Goal: Information Seeking & Learning: Learn about a topic

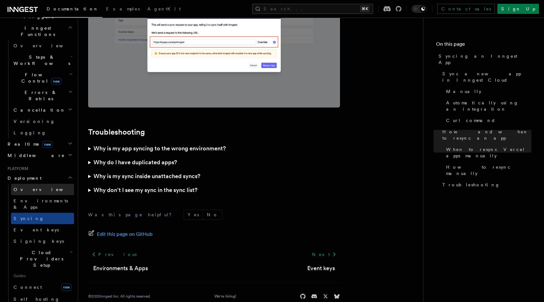
scroll to position [180, 0]
click at [38, 280] on link "Connect new" at bounding box center [42, 286] width 63 height 13
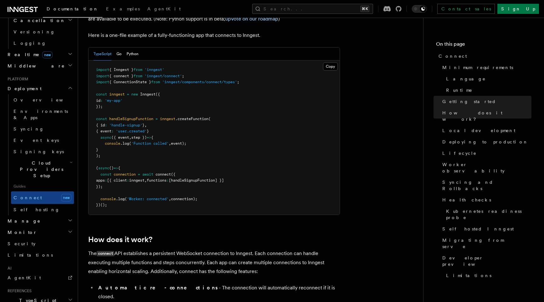
scroll to position [275, 0]
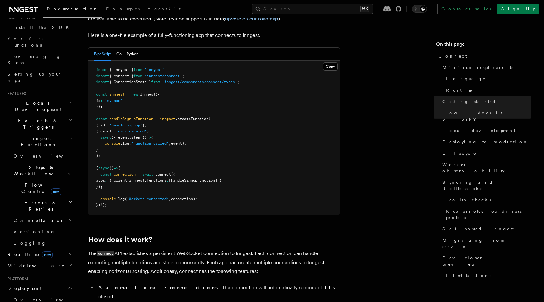
scroll to position [68, 0]
click at [30, 183] on span "Flow Control new" at bounding box center [40, 189] width 58 height 13
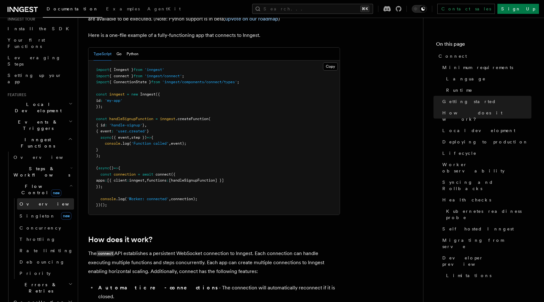
click at [34, 201] on span "Overview" at bounding box center [52, 203] width 65 height 5
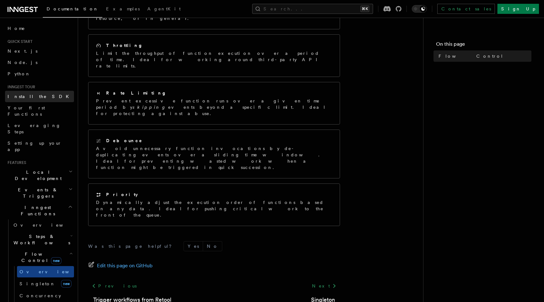
click at [36, 99] on span "Install the SDK" at bounding box center [40, 96] width 65 height 6
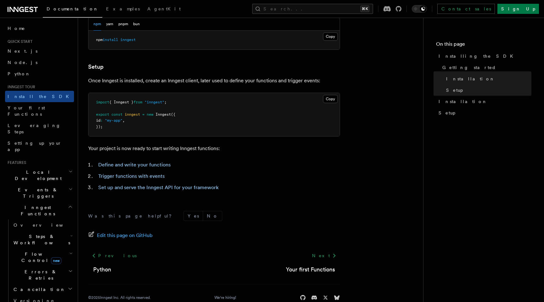
scroll to position [222, 0]
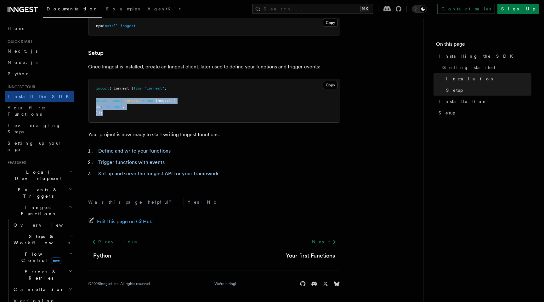
drag, startPoint x: 96, startPoint y: 101, endPoint x: 135, endPoint y: 117, distance: 42.2
click at [135, 117] on pre "import { Inngest } from "inngest" ; export const inngest = new Inngest ({ id : …" at bounding box center [214, 100] width 251 height 43
click at [40, 106] on span "Your first Functions" at bounding box center [26, 110] width 37 height 11
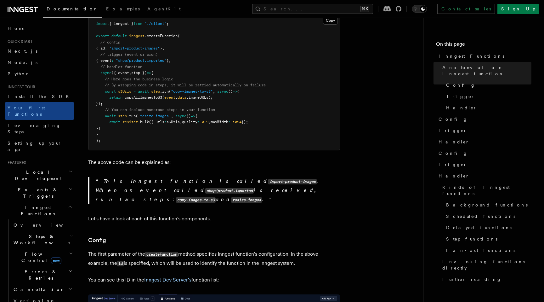
scroll to position [176, 0]
click at [35, 124] on link "Leveraging Steps" at bounding box center [39, 129] width 69 height 18
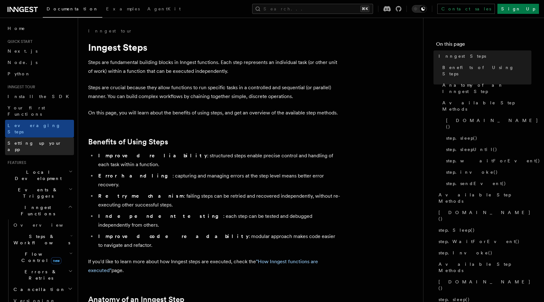
click at [41, 137] on link "Setting up your app" at bounding box center [39, 146] width 69 height 18
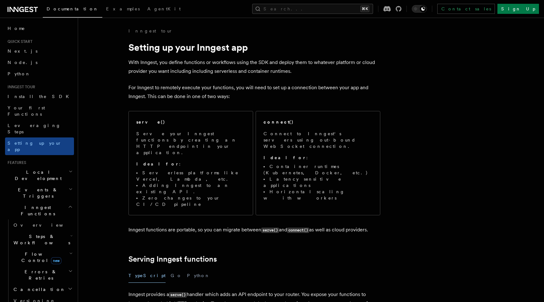
click at [59, 166] on h2 "Local Development" at bounding box center [39, 175] width 69 height 18
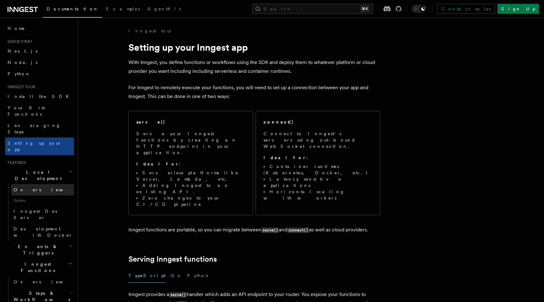
click at [46, 184] on link "Overview" at bounding box center [42, 189] width 63 height 11
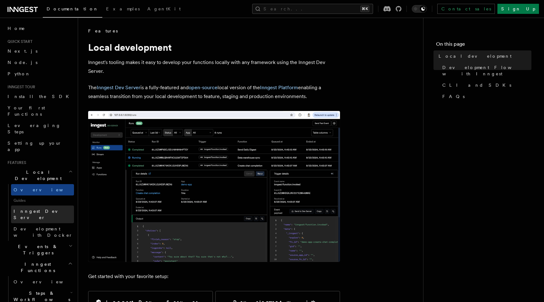
click at [55, 205] on link "Inngest Dev Server" at bounding box center [42, 214] width 63 height 18
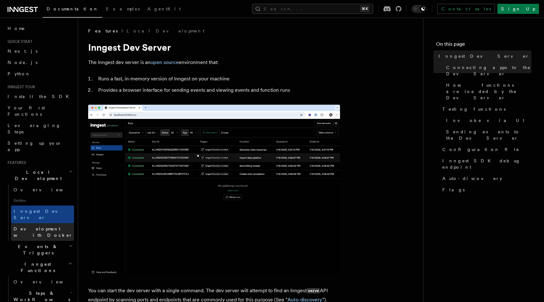
click at [55, 226] on span "Development with Docker" at bounding box center [43, 231] width 59 height 11
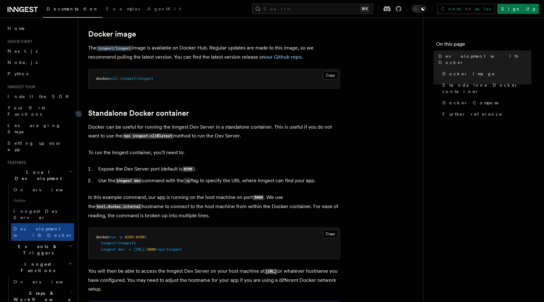
scroll to position [110, 0]
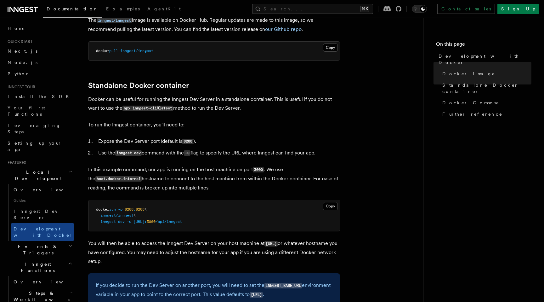
click at [49, 241] on h2 "Events & Triggers" at bounding box center [39, 250] width 69 height 18
click at [43, 258] on link "Overview" at bounding box center [42, 263] width 63 height 11
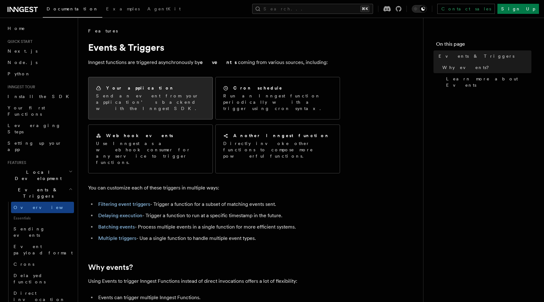
click at [173, 103] on p "Send an event from your application’s backend with the Inngest SDK." at bounding box center [150, 102] width 109 height 19
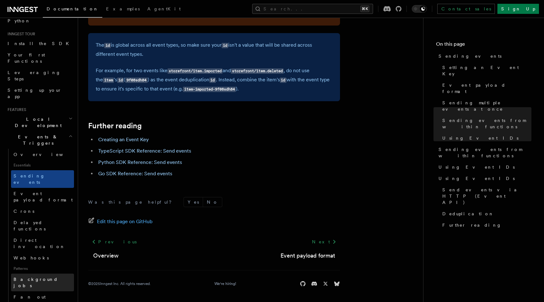
scroll to position [64, 0]
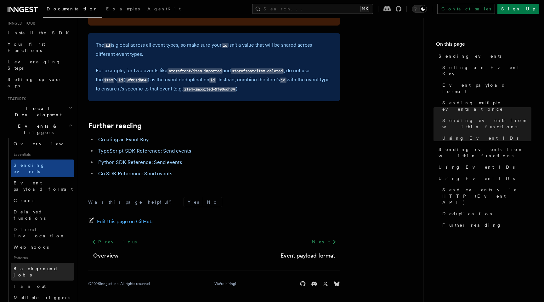
click at [36, 266] on span "Background jobs" at bounding box center [36, 271] width 44 height 11
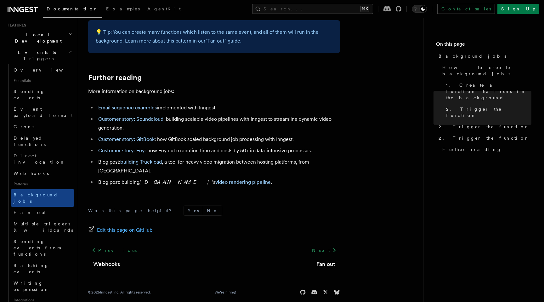
scroll to position [143, 0]
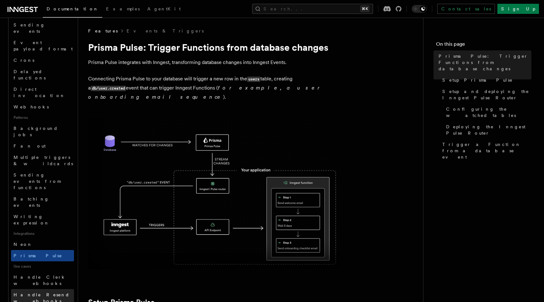
scroll to position [211, 0]
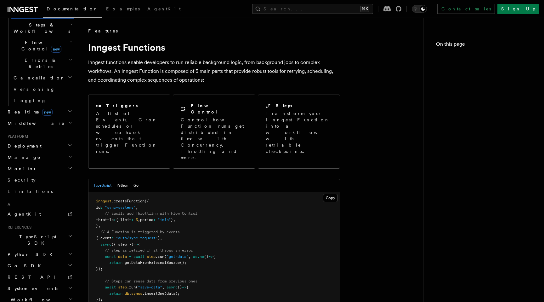
scroll to position [202, 0]
